Goal: Transaction & Acquisition: Purchase product/service

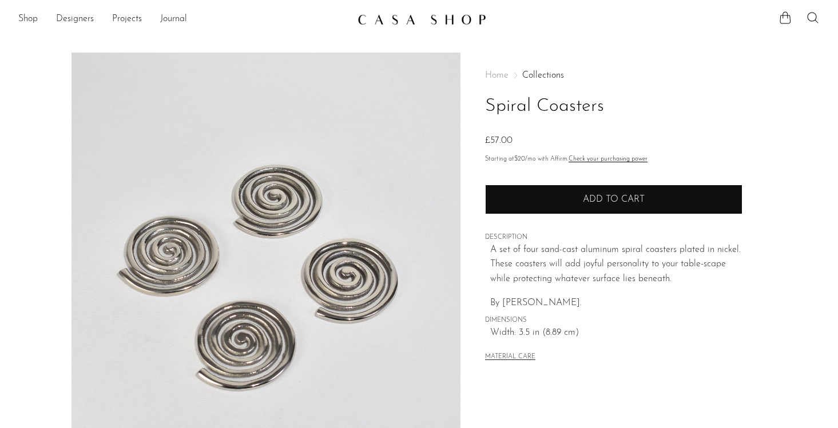
click at [565, 206] on button "Add to cart" at bounding box center [613, 200] width 257 height 30
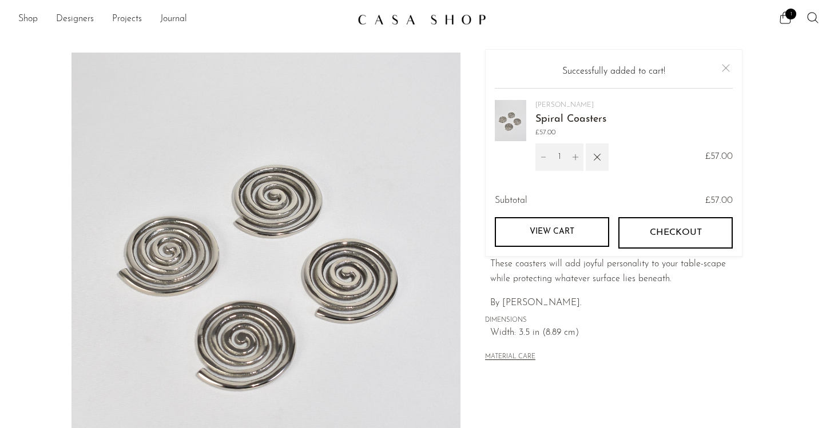
click at [658, 240] on button "Checkout" at bounding box center [675, 232] width 114 height 31
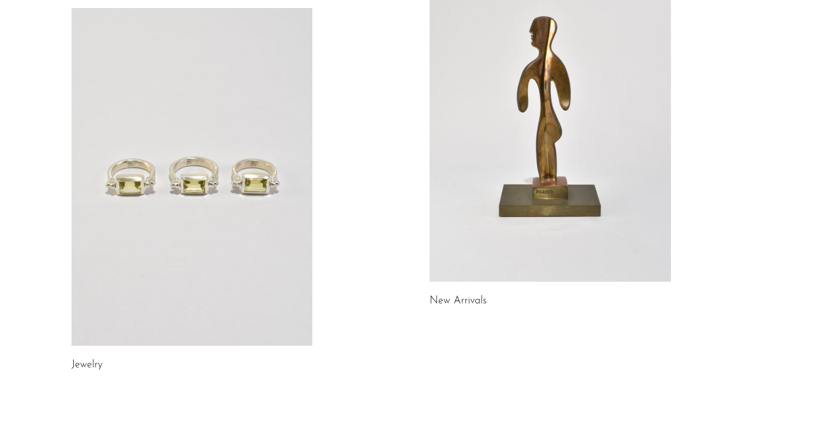
scroll to position [158, 0]
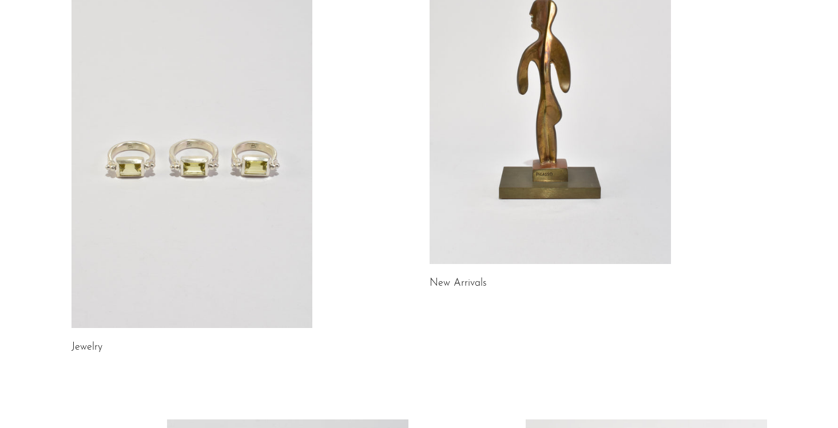
click at [214, 175] on link at bounding box center [192, 159] width 241 height 338
click at [538, 166] on link at bounding box center [550, 95] width 241 height 338
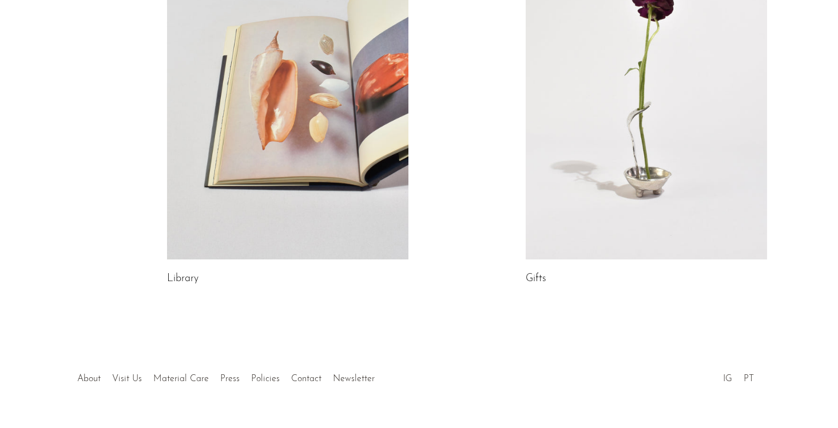
scroll to position [684, 0]
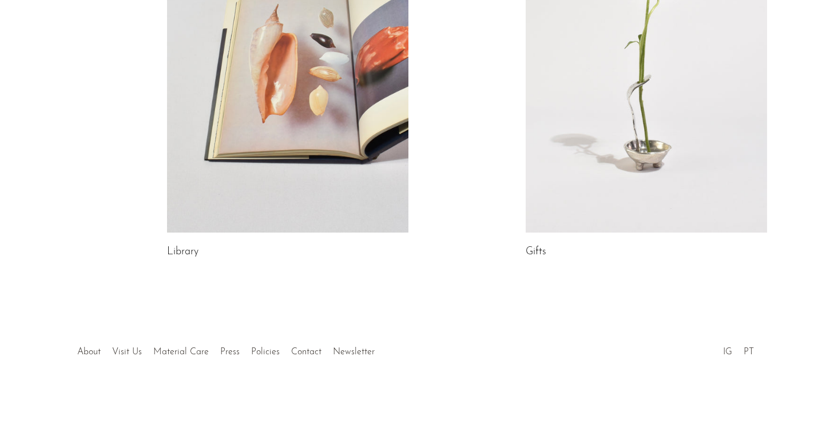
click at [572, 186] on link at bounding box center [646, 64] width 241 height 338
click at [356, 137] on link at bounding box center [287, 64] width 241 height 338
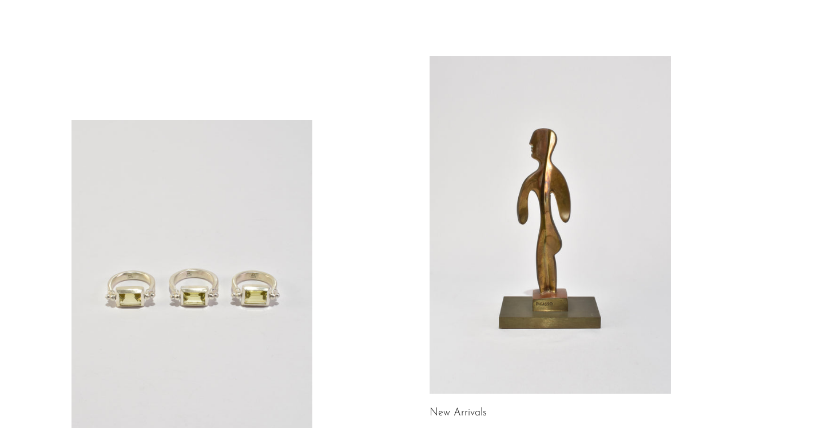
scroll to position [0, 0]
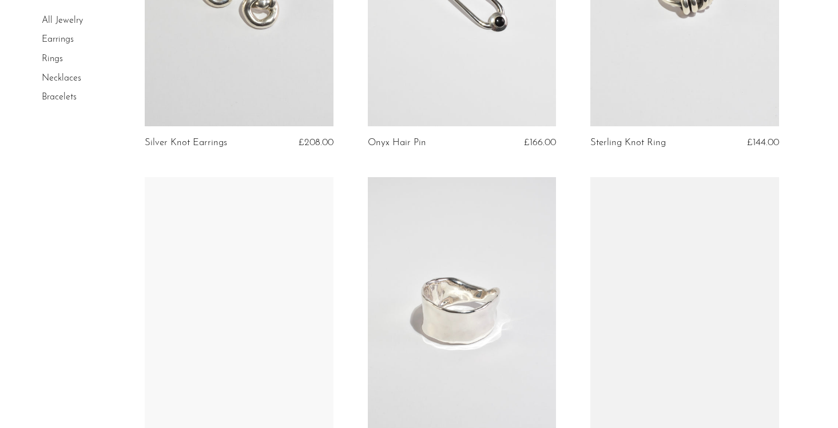
scroll to position [1139, 0]
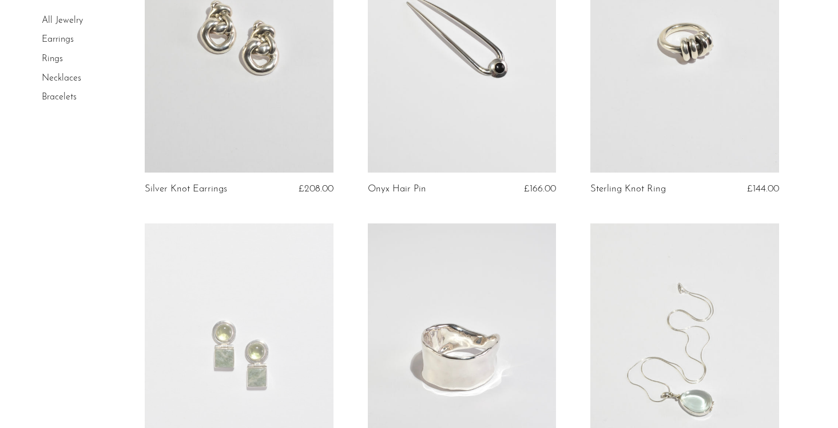
click at [55, 55] on link "Rings" at bounding box center [52, 58] width 21 height 9
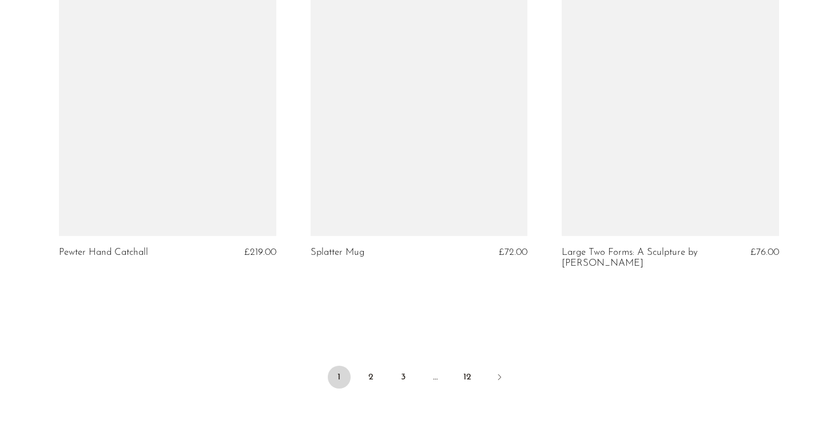
scroll to position [4250, 0]
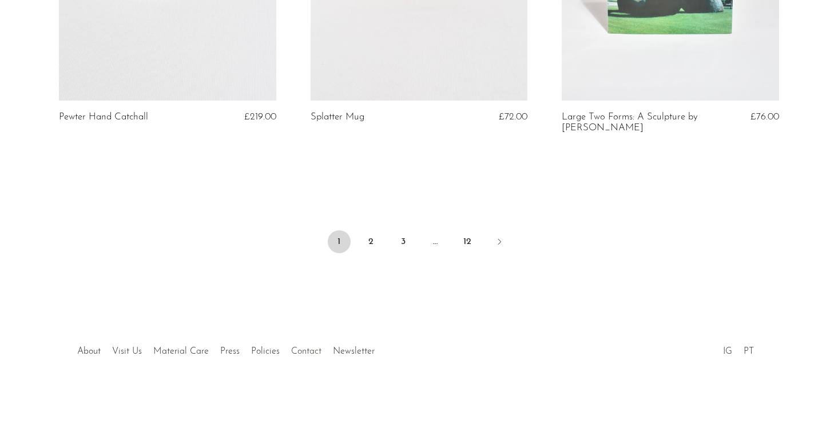
click at [299, 349] on link "Contact" at bounding box center [306, 351] width 30 height 9
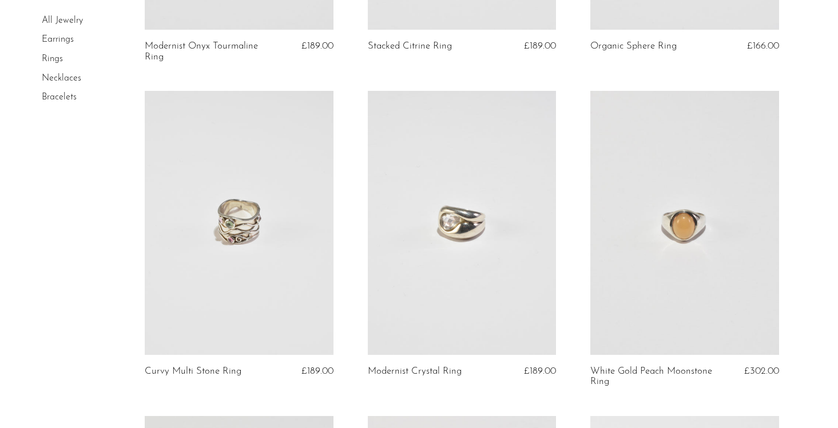
scroll to position [1022, 0]
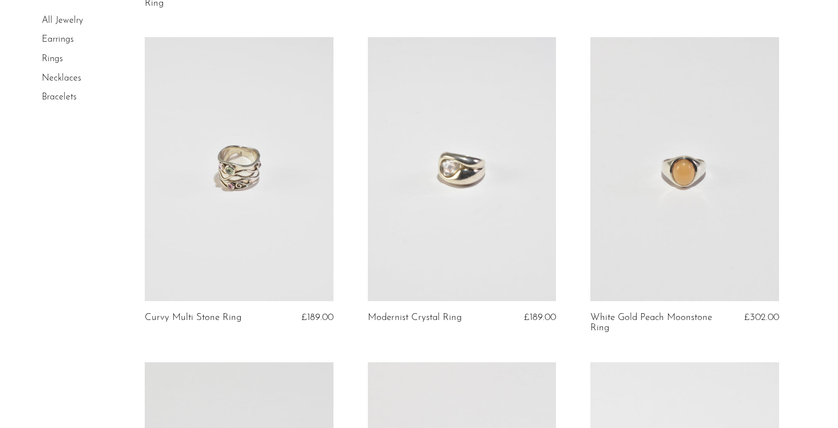
click at [502, 212] on link at bounding box center [462, 169] width 188 height 264
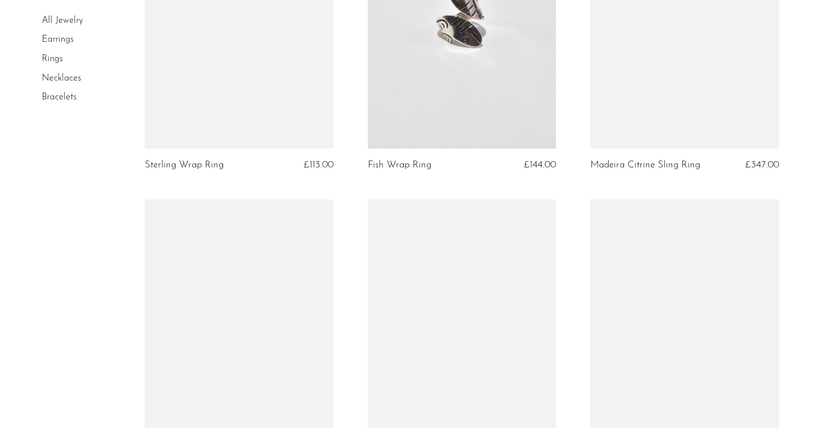
scroll to position [3074, 0]
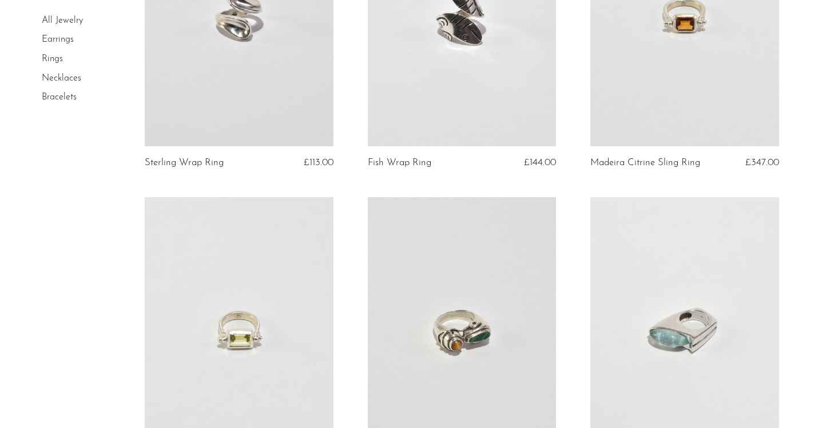
click at [256, 285] on link at bounding box center [239, 329] width 188 height 264
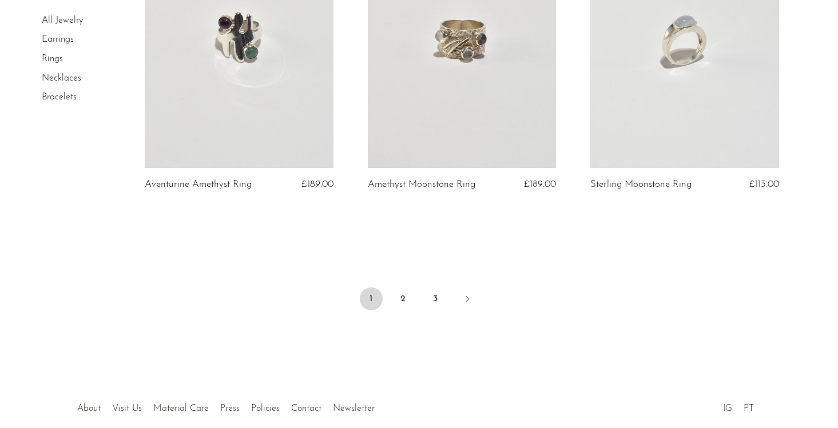
scroll to position [3728, 0]
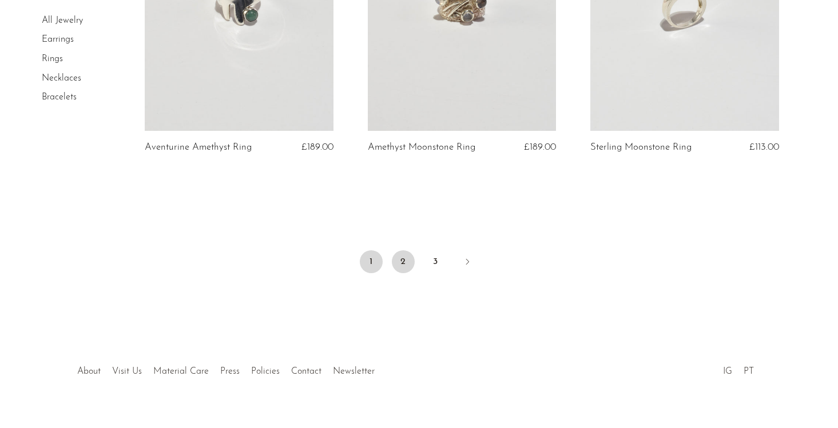
click at [404, 251] on link "2" at bounding box center [403, 262] width 23 height 23
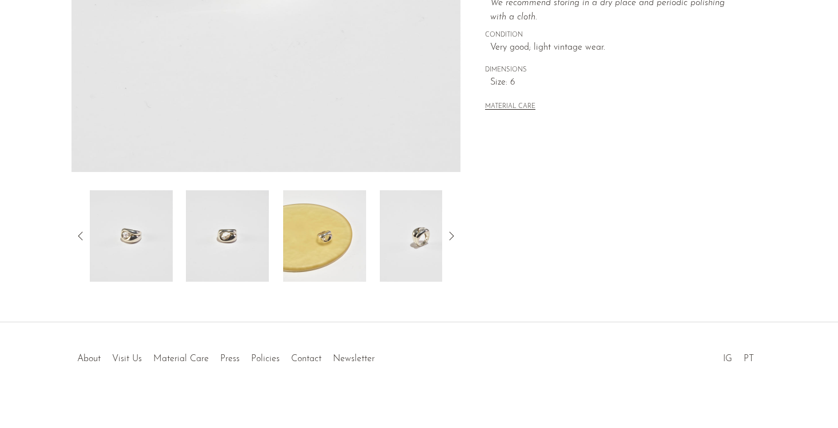
scroll to position [311, 0]
click at [456, 233] on icon at bounding box center [451, 235] width 14 height 14
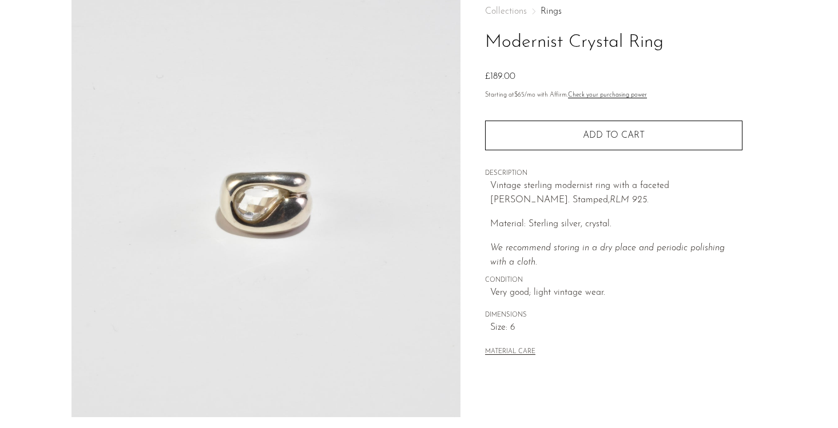
scroll to position [63, 0]
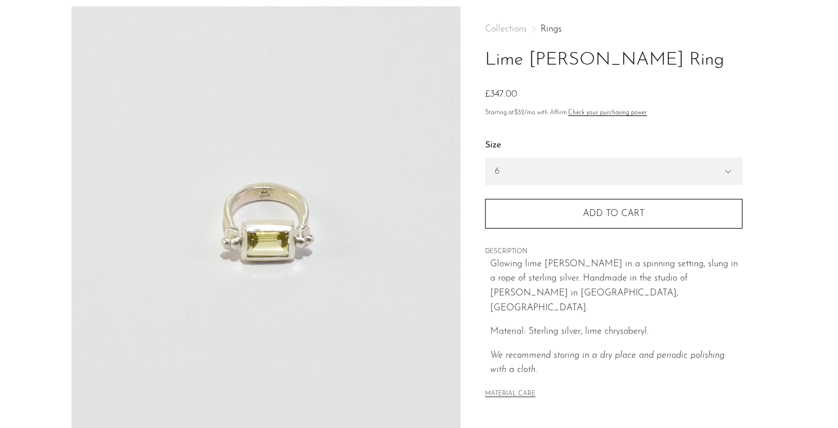
scroll to position [63, 0]
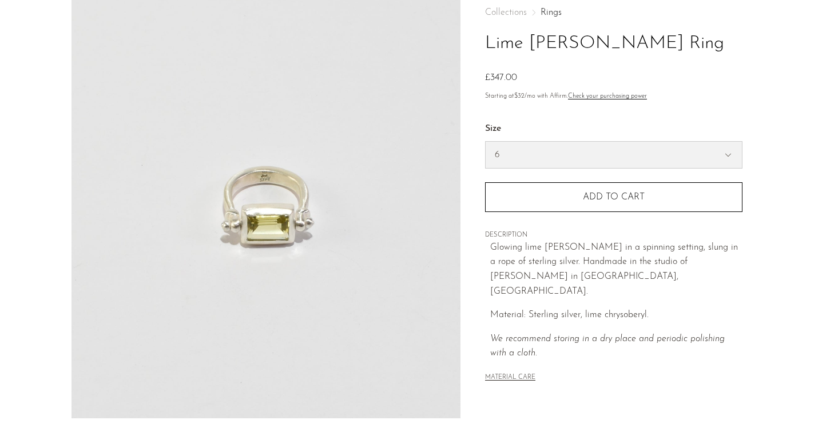
click at [529, 150] on select "6 7 8" at bounding box center [614, 155] width 256 height 26
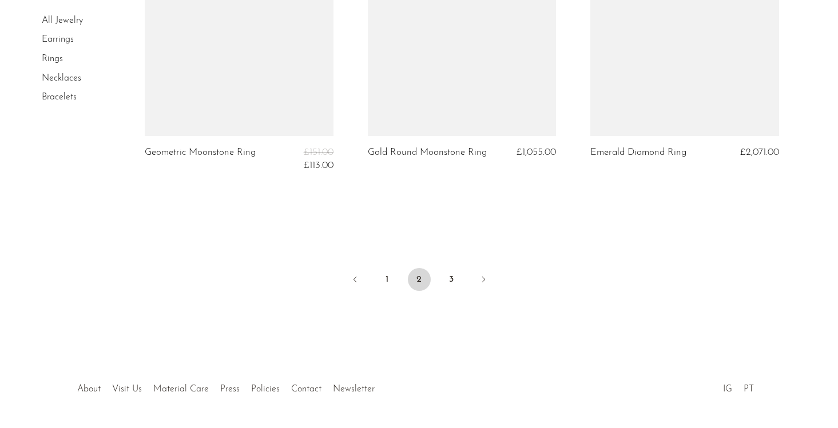
scroll to position [3794, 0]
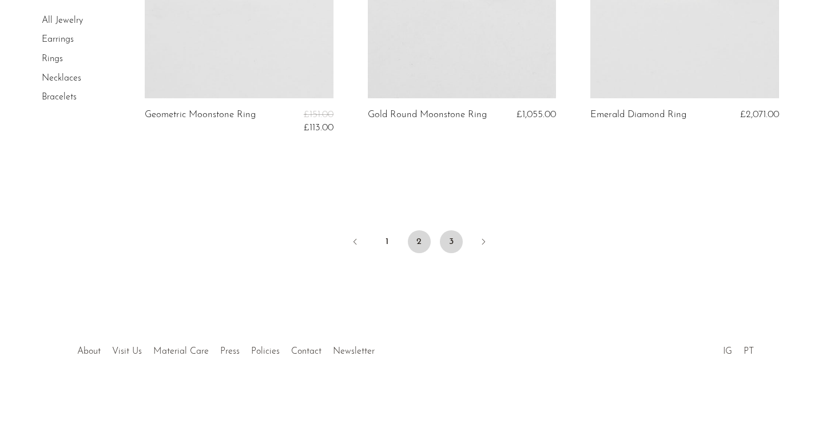
click at [454, 241] on link "3" at bounding box center [451, 242] width 23 height 23
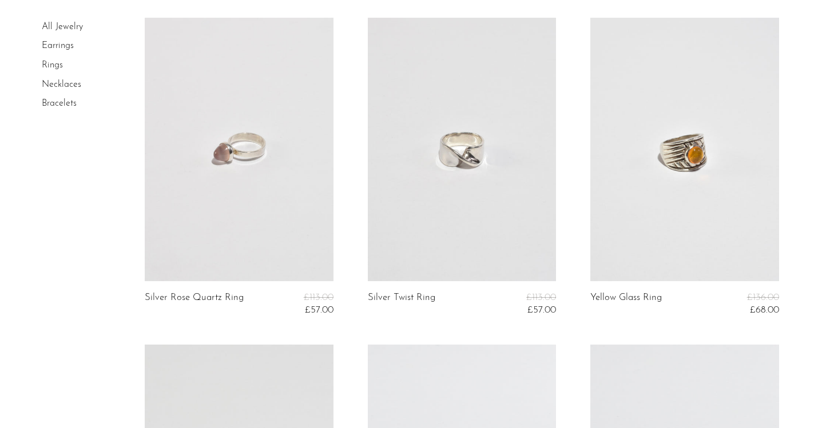
scroll to position [105, 0]
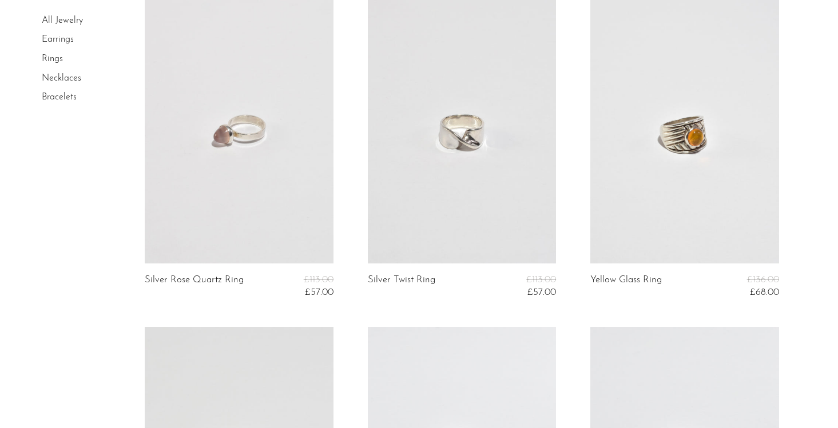
click at [456, 136] on link at bounding box center [462, 132] width 188 height 264
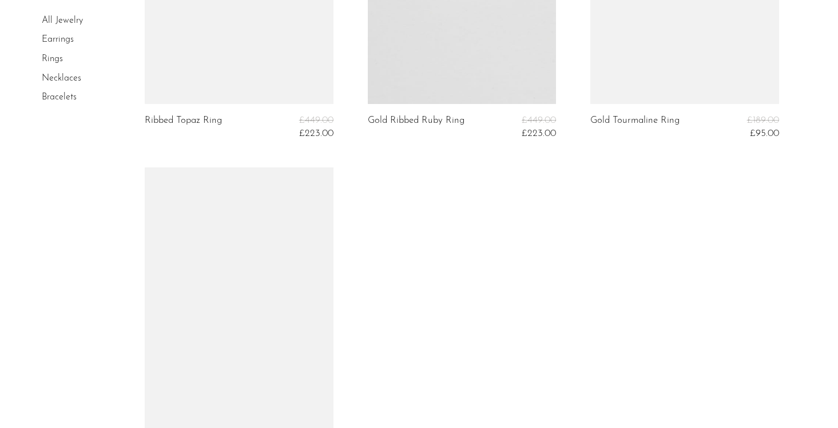
scroll to position [2570, 0]
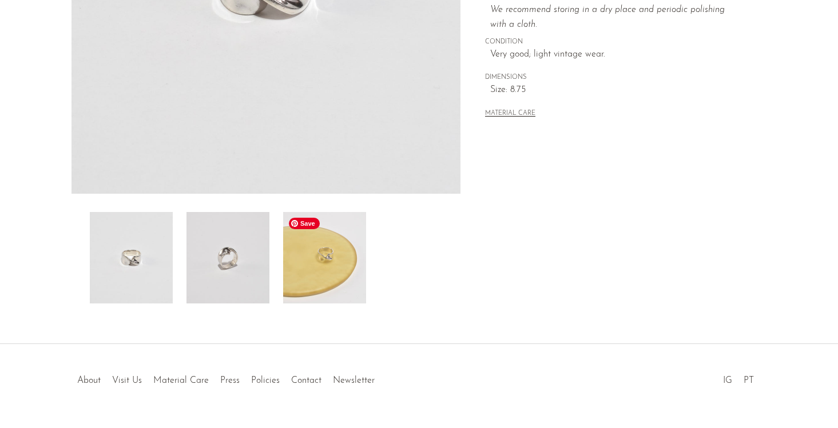
scroll to position [316, 0]
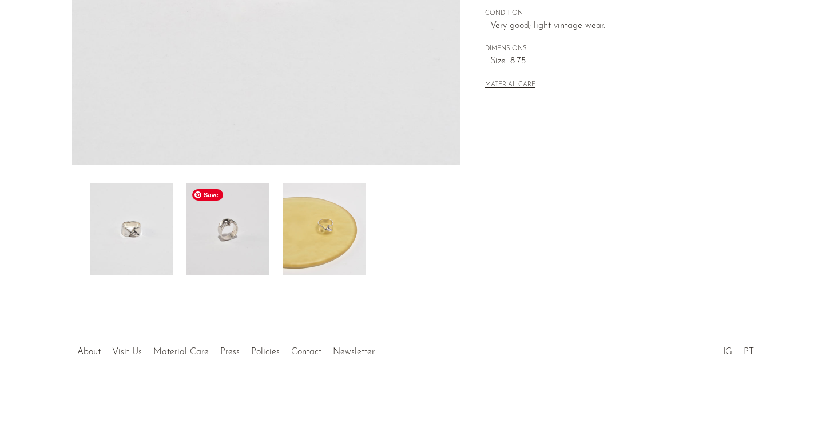
click at [237, 236] on img at bounding box center [227, 230] width 83 height 92
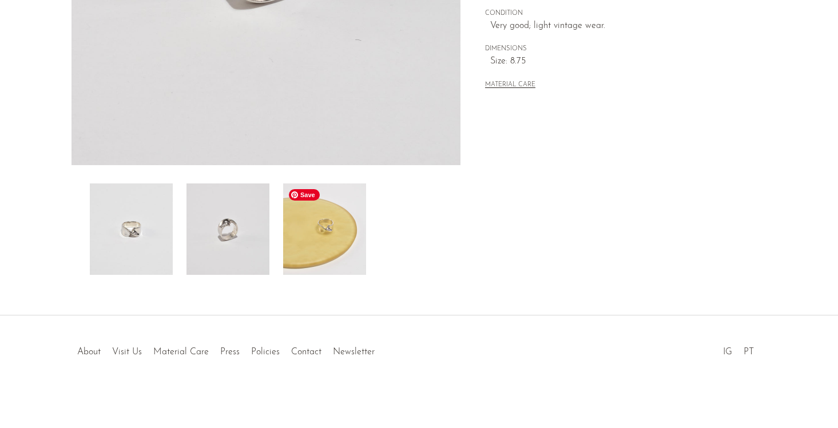
click at [319, 236] on img at bounding box center [324, 230] width 83 height 92
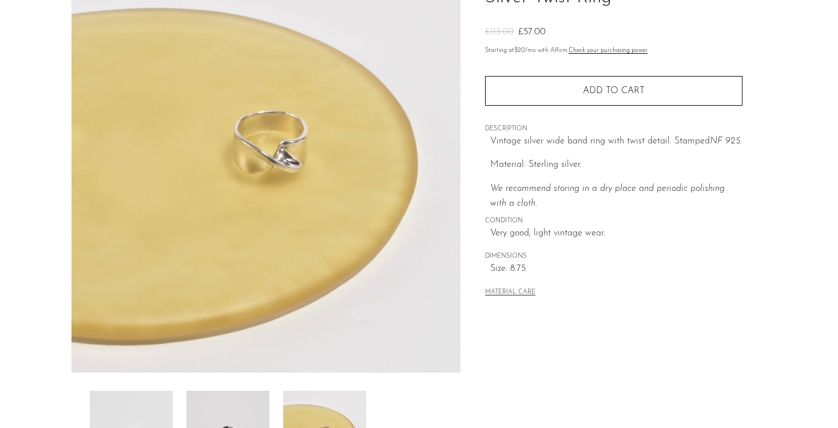
scroll to position [86, 0]
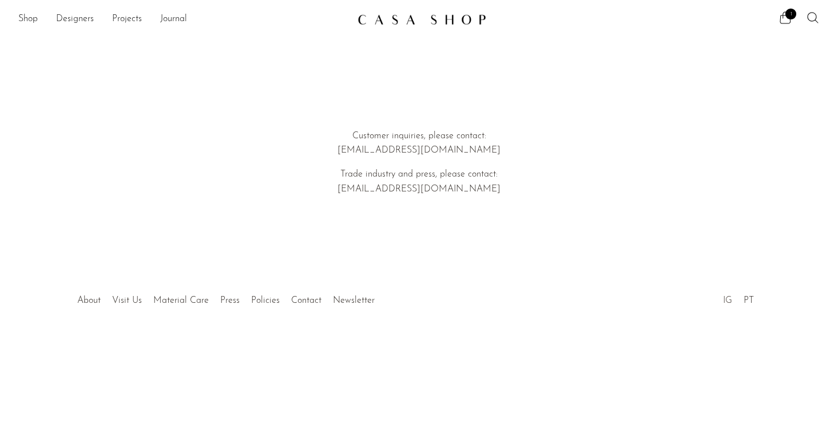
click at [726, 299] on link "IG" at bounding box center [727, 300] width 9 height 9
click at [266, 303] on link "Policies" at bounding box center [265, 300] width 29 height 9
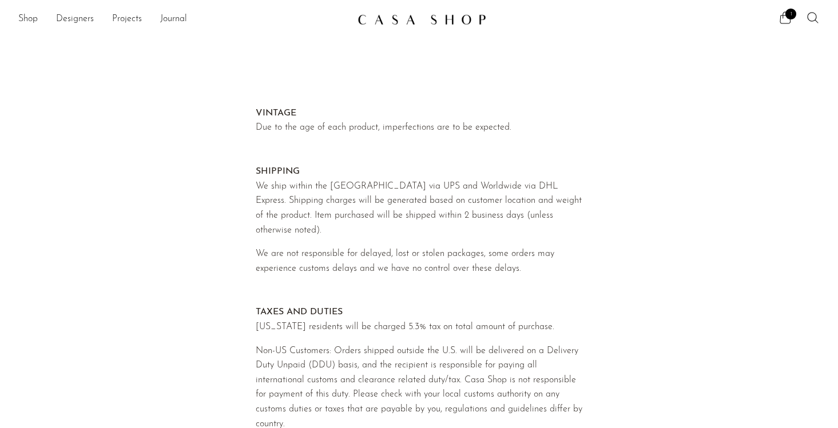
click at [430, 19] on img at bounding box center [422, 19] width 129 height 11
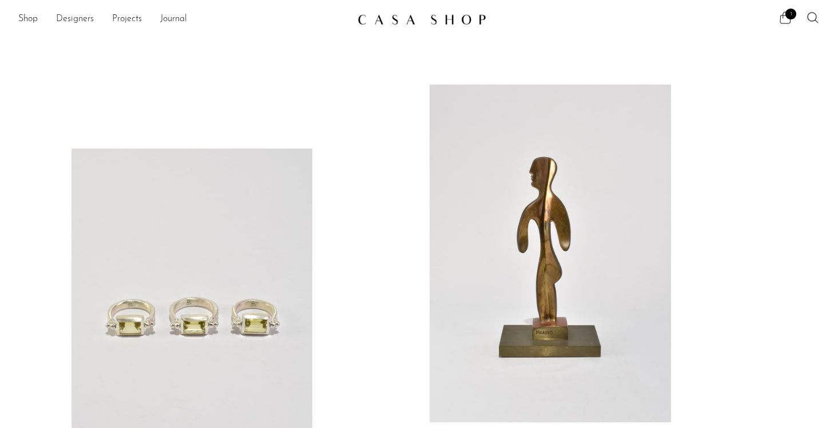
click at [789, 14] on span "1" at bounding box center [790, 14] width 11 height 11
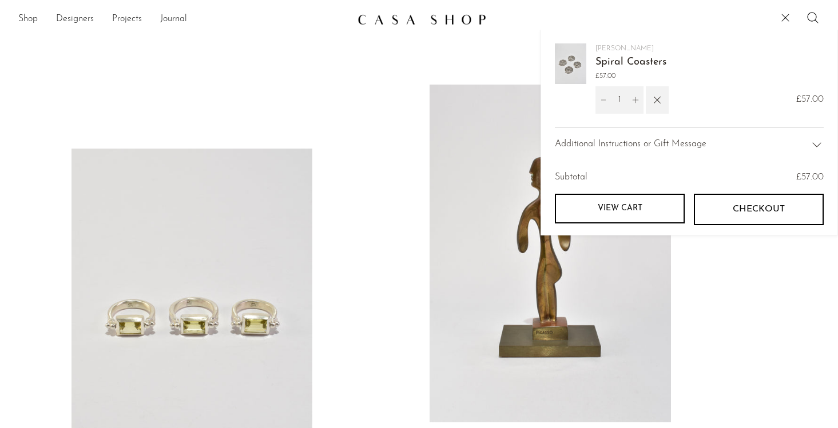
click at [573, 54] on img at bounding box center [570, 63] width 31 height 41
click at [610, 61] on link "Spiral Coasters" at bounding box center [630, 62] width 71 height 10
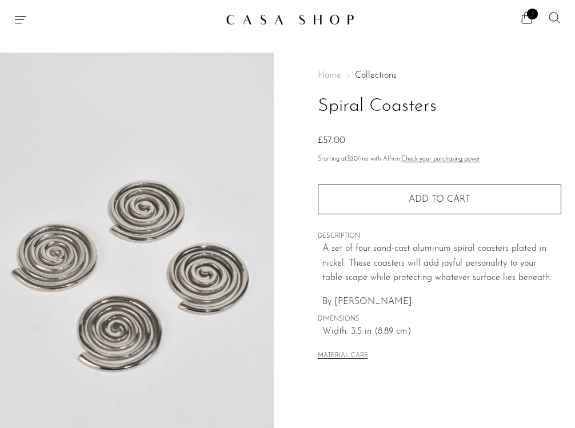
drag, startPoint x: 356, startPoint y: 221, endPoint x: 576, endPoint y: 273, distance: 226.3
click at [0, 0] on body "Shop Featured New Arrivals Bestsellers" at bounding box center [287, 383] width 575 height 767
